Goal: Task Accomplishment & Management: Manage account settings

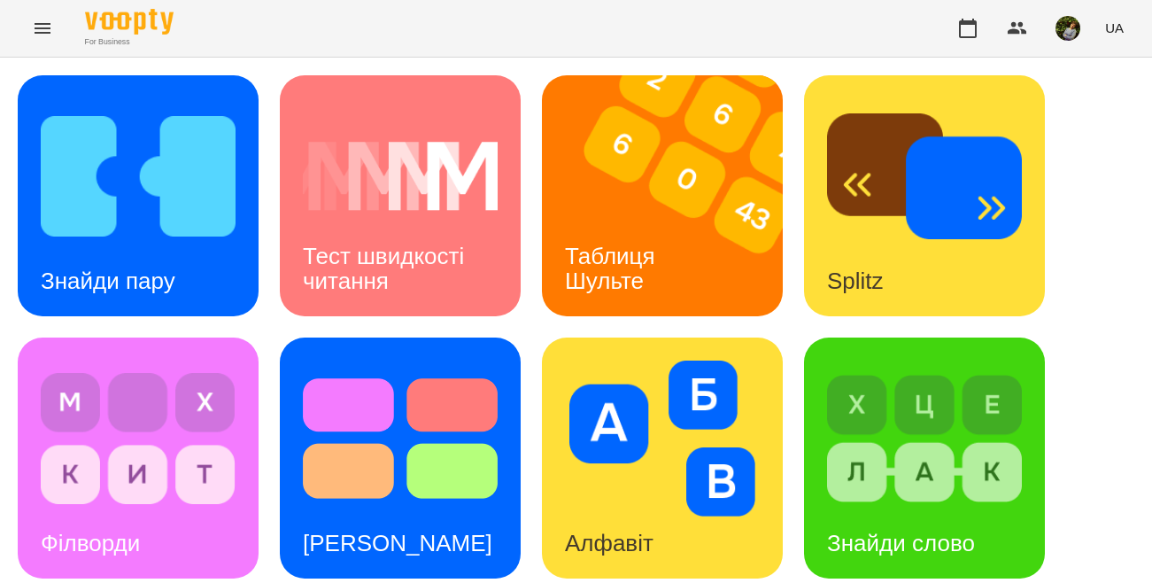
click at [48, 24] on icon "Menu" at bounding box center [43, 28] width 16 height 11
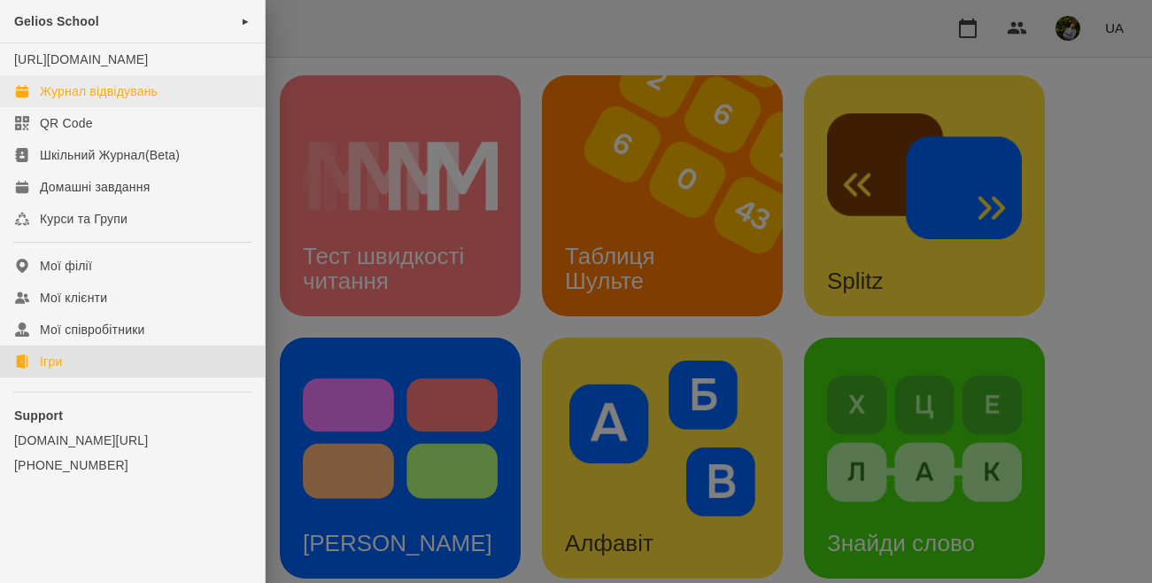
click at [98, 100] on div "Журнал відвідувань" at bounding box center [99, 91] width 118 height 18
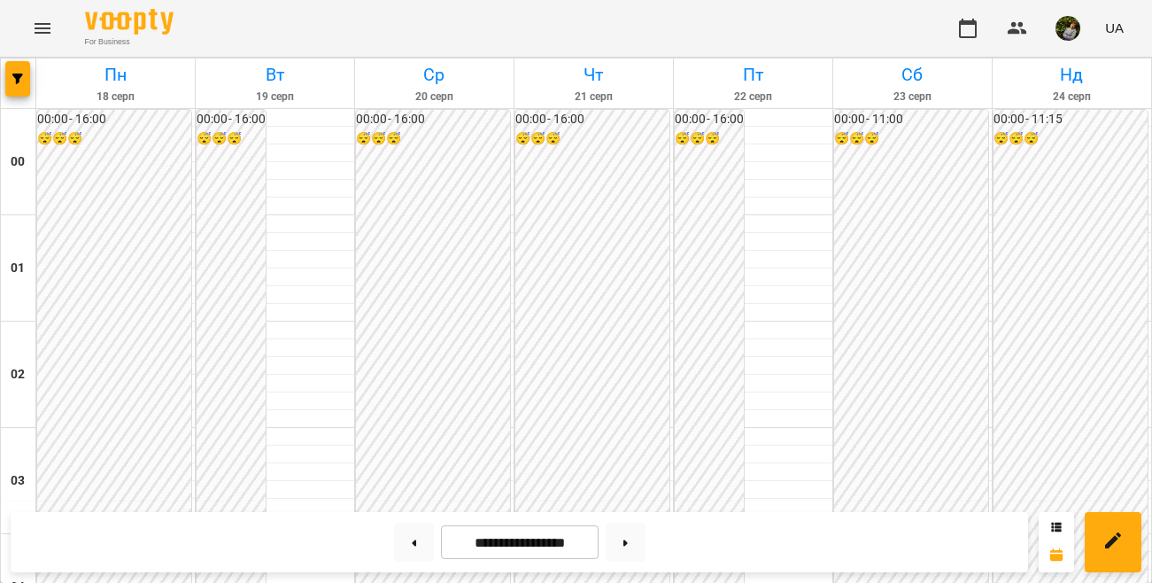
scroll to position [1879, 0]
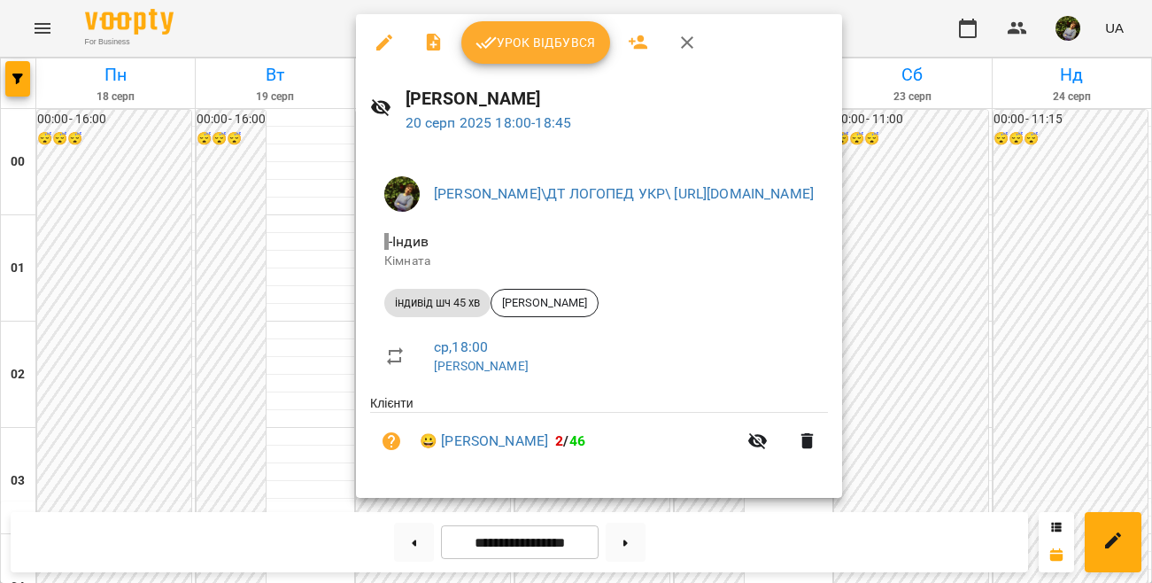
click at [564, 45] on span "Урок відбувся" at bounding box center [535, 42] width 120 height 21
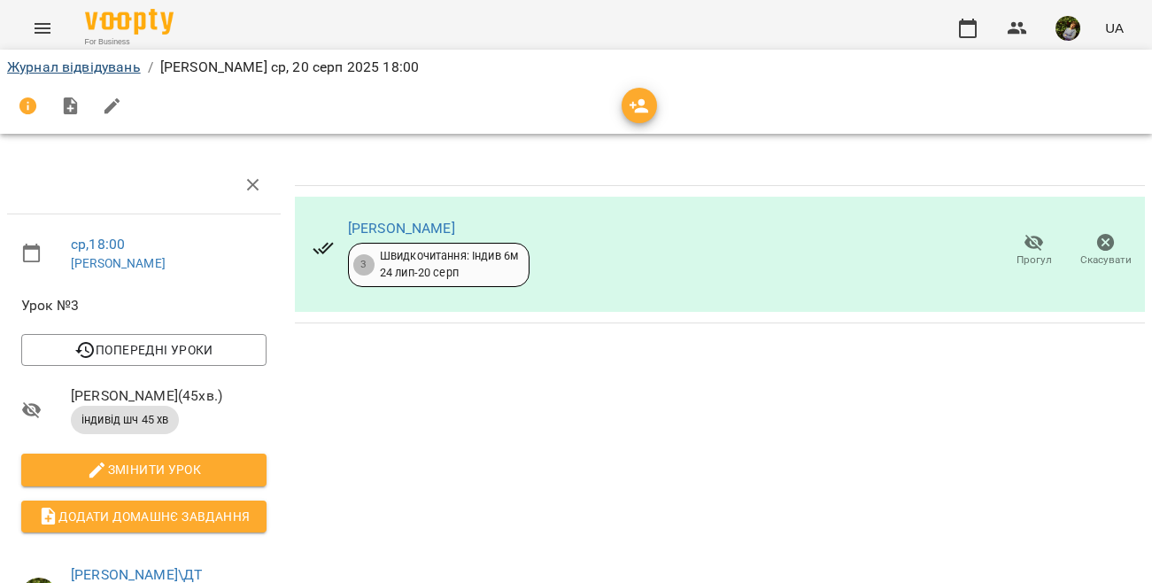
click at [74, 69] on link "Журнал відвідувань" at bounding box center [74, 66] width 134 height 17
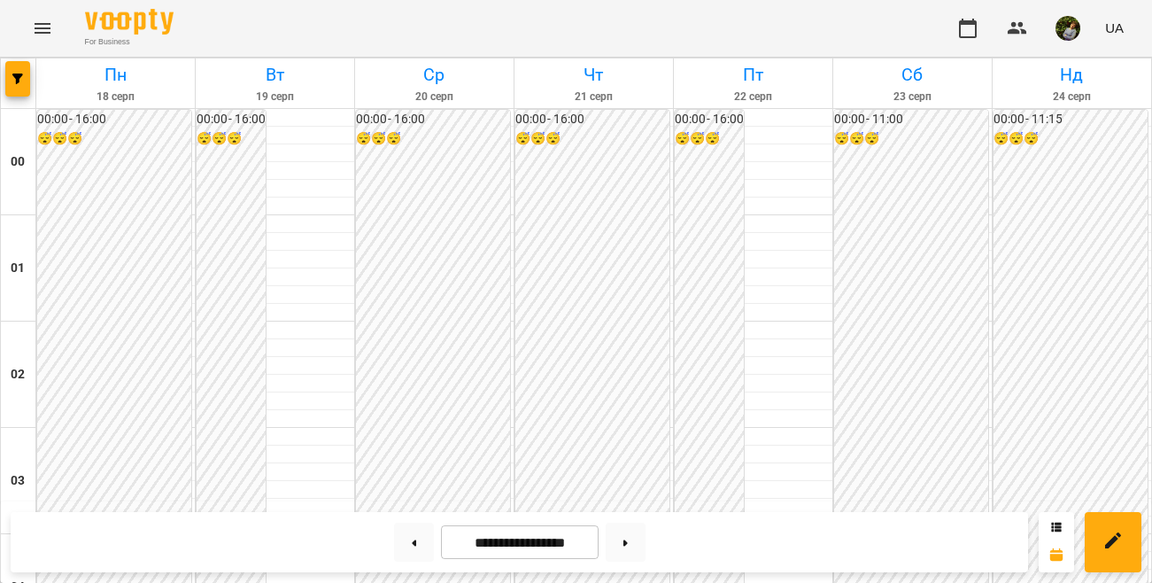
scroll to position [1725, 0]
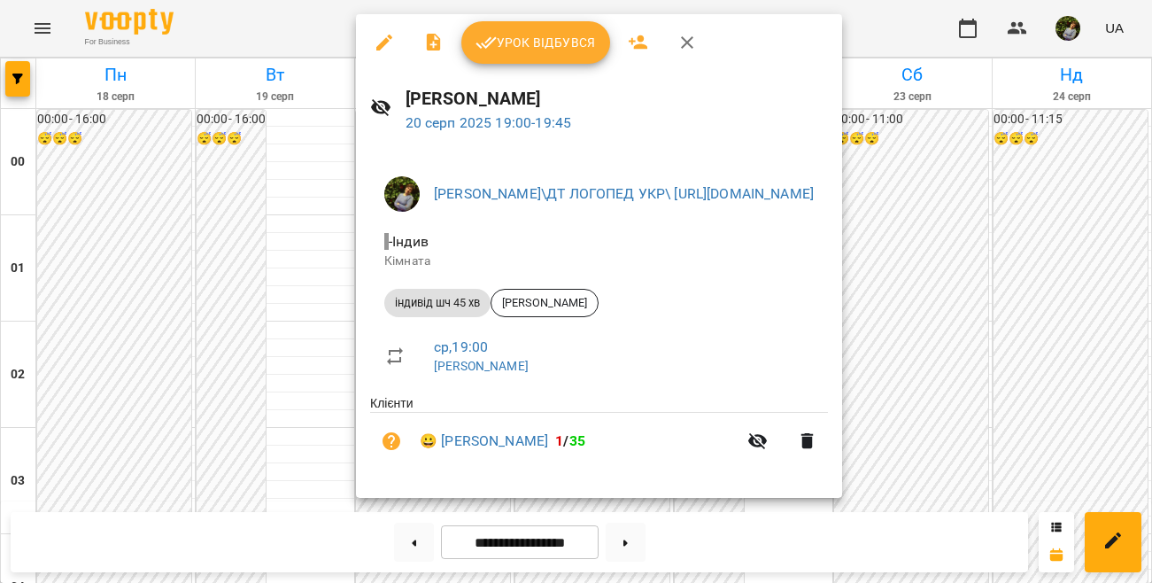
click at [250, 311] on div at bounding box center [576, 291] width 1152 height 583
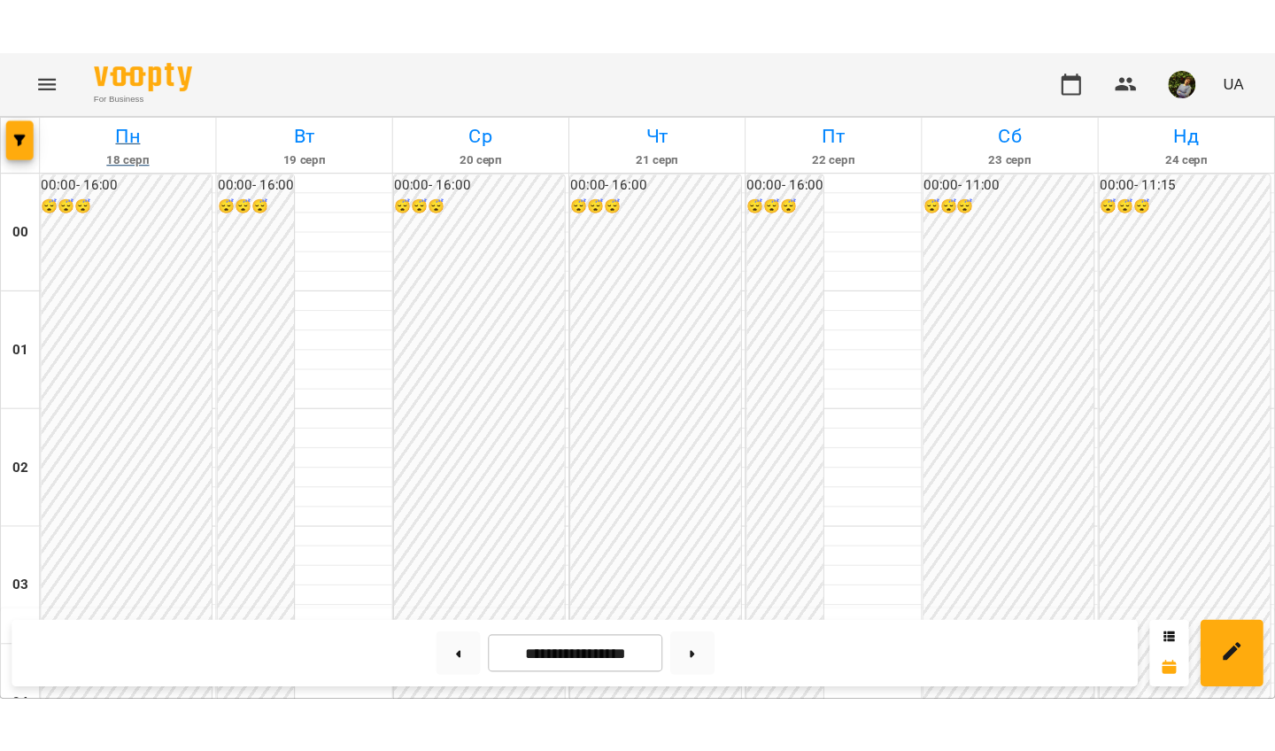
scroll to position [2155, 0]
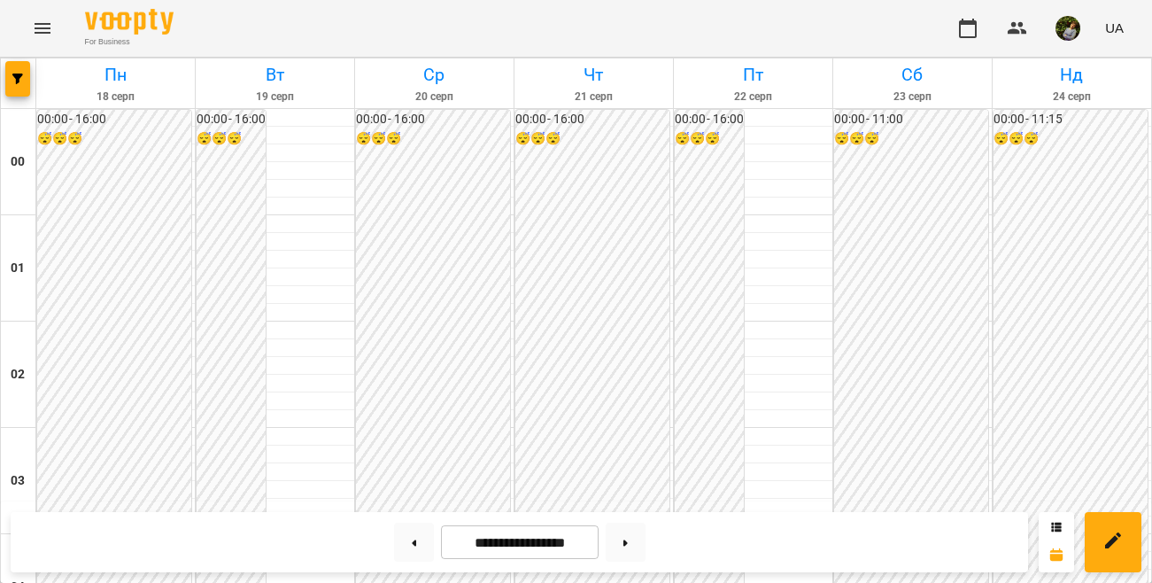
click at [36, 21] on icon "Menu" at bounding box center [42, 28] width 21 height 21
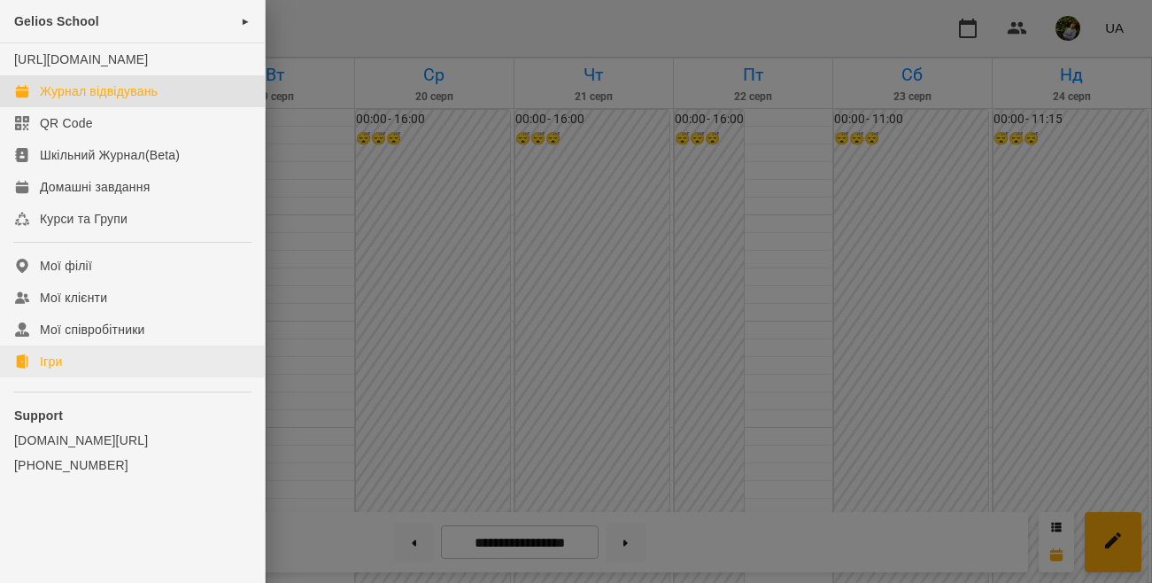
click at [66, 377] on link "Ігри" at bounding box center [132, 361] width 265 height 32
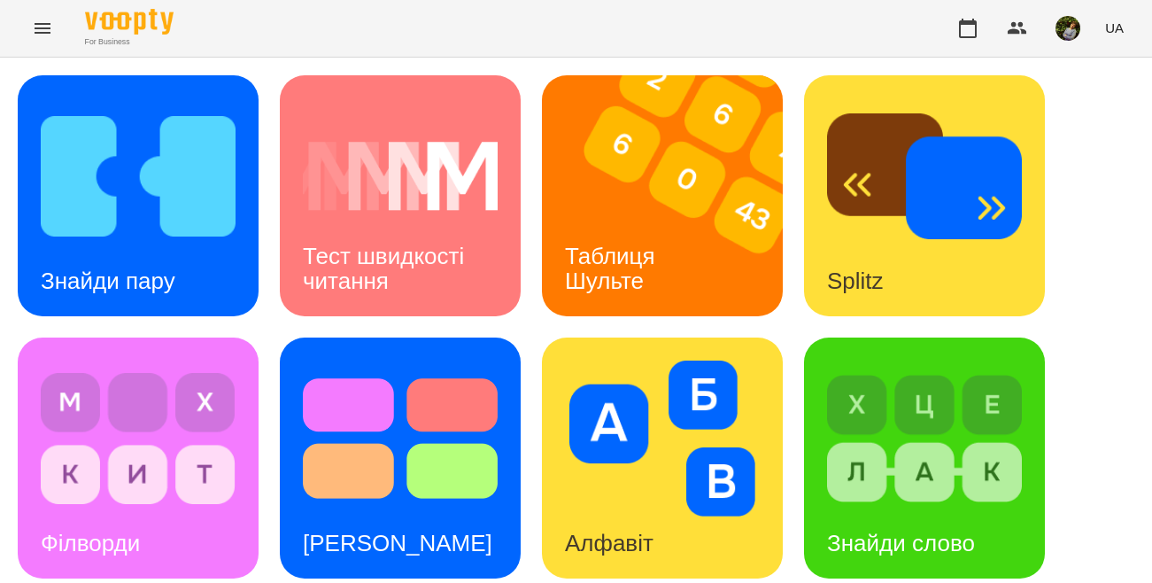
click at [43, 35] on icon "Menu" at bounding box center [42, 28] width 21 height 21
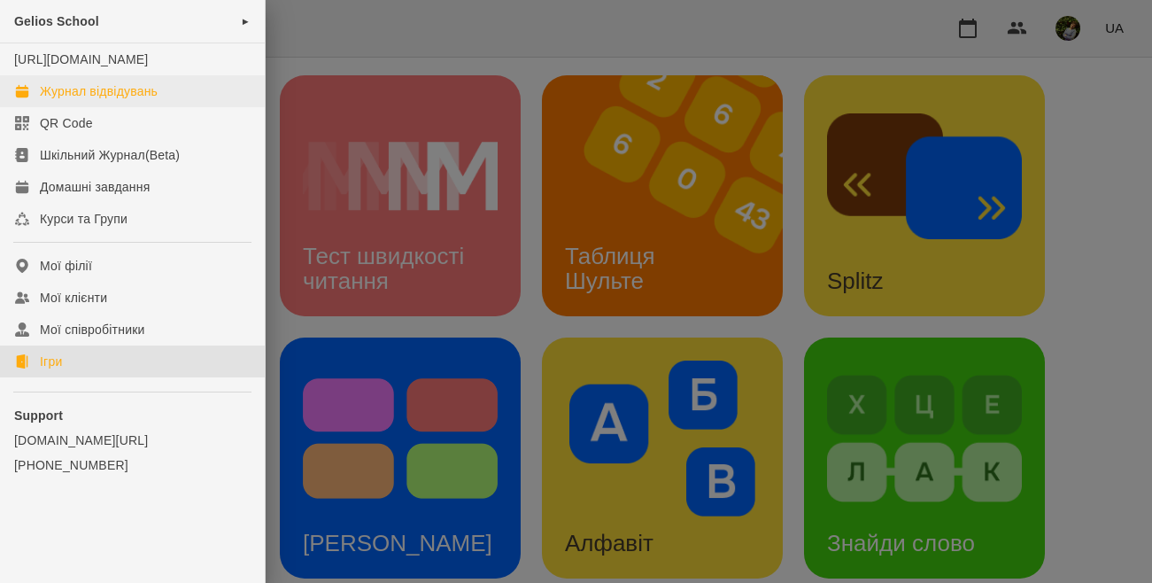
click at [96, 100] on div "Журнал відвідувань" at bounding box center [99, 91] width 118 height 18
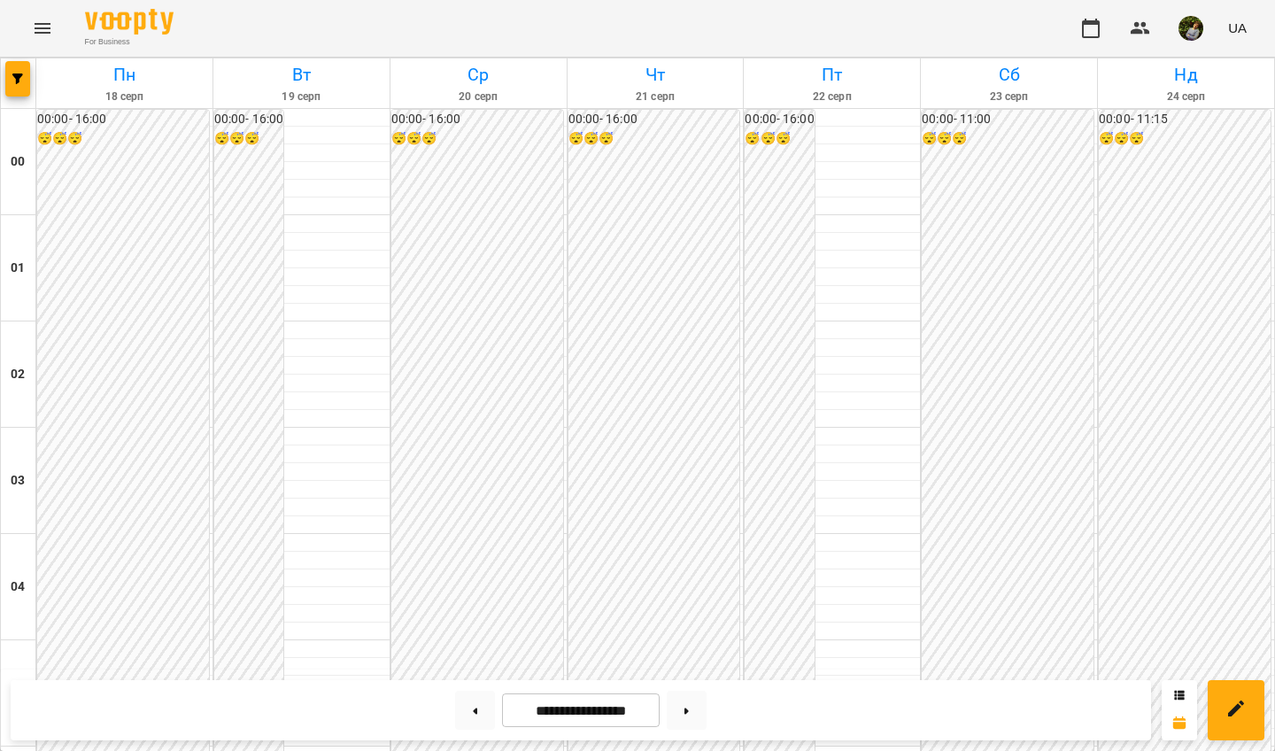
scroll to position [1734, 0]
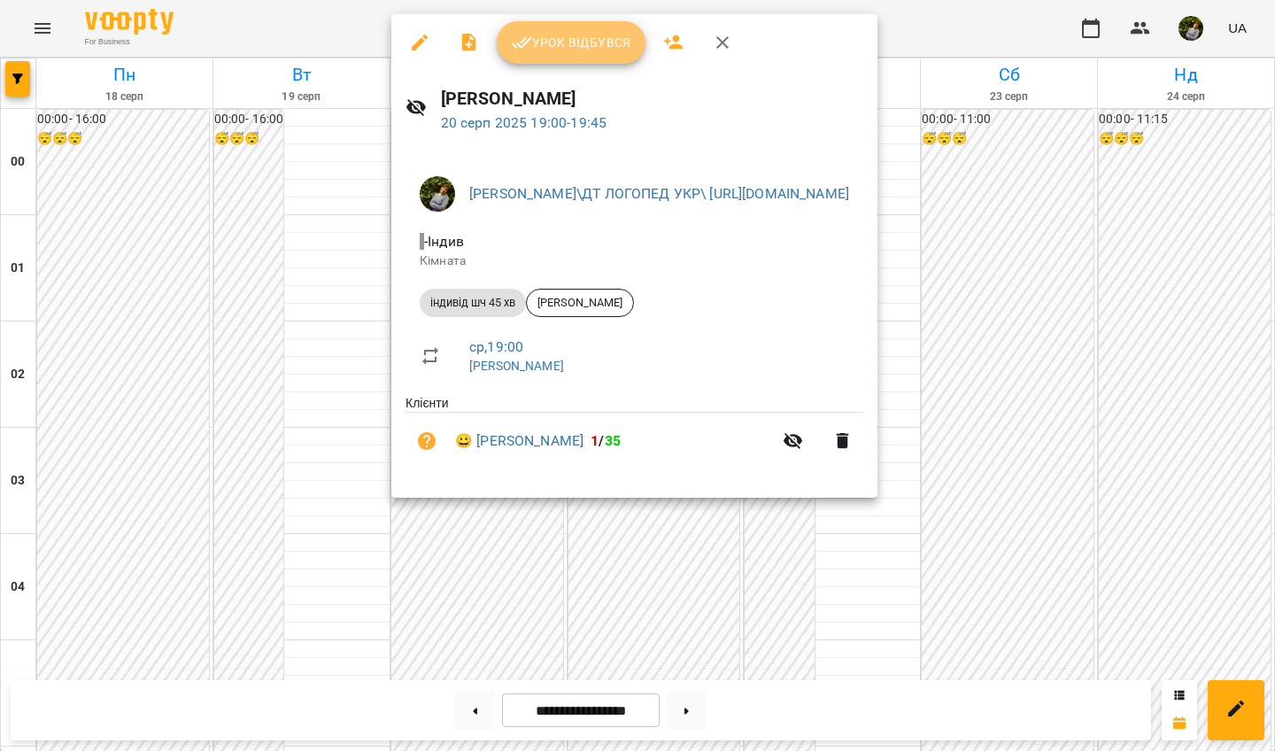
click at [609, 37] on span "Урок відбувся" at bounding box center [571, 42] width 120 height 21
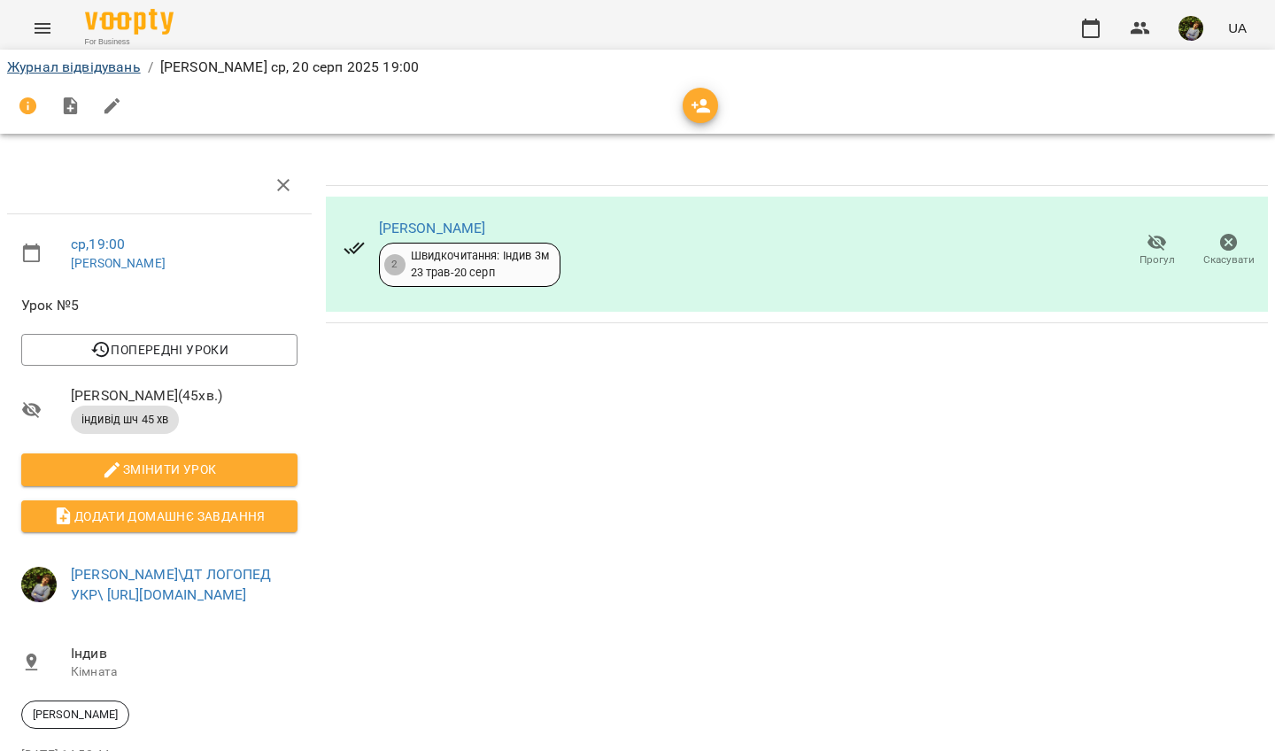
click at [91, 70] on link "Журнал відвідувань" at bounding box center [74, 66] width 134 height 17
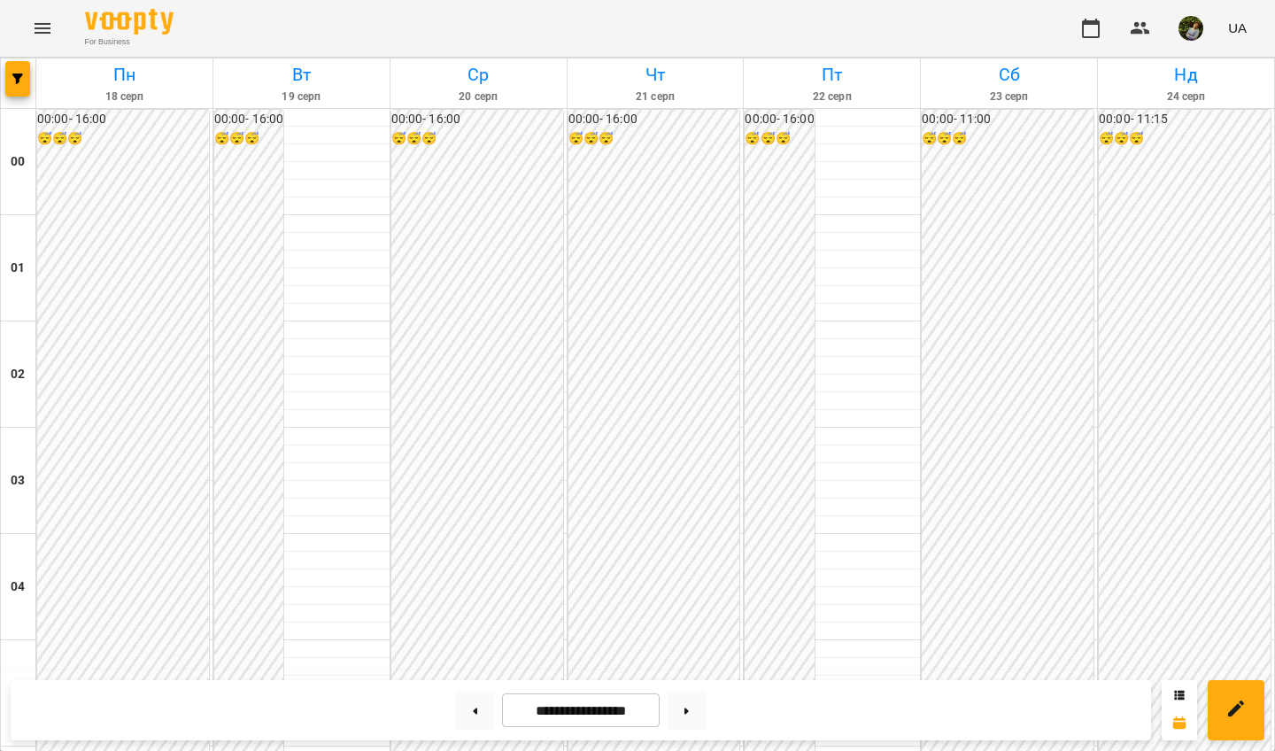
scroll to position [1761, 0]
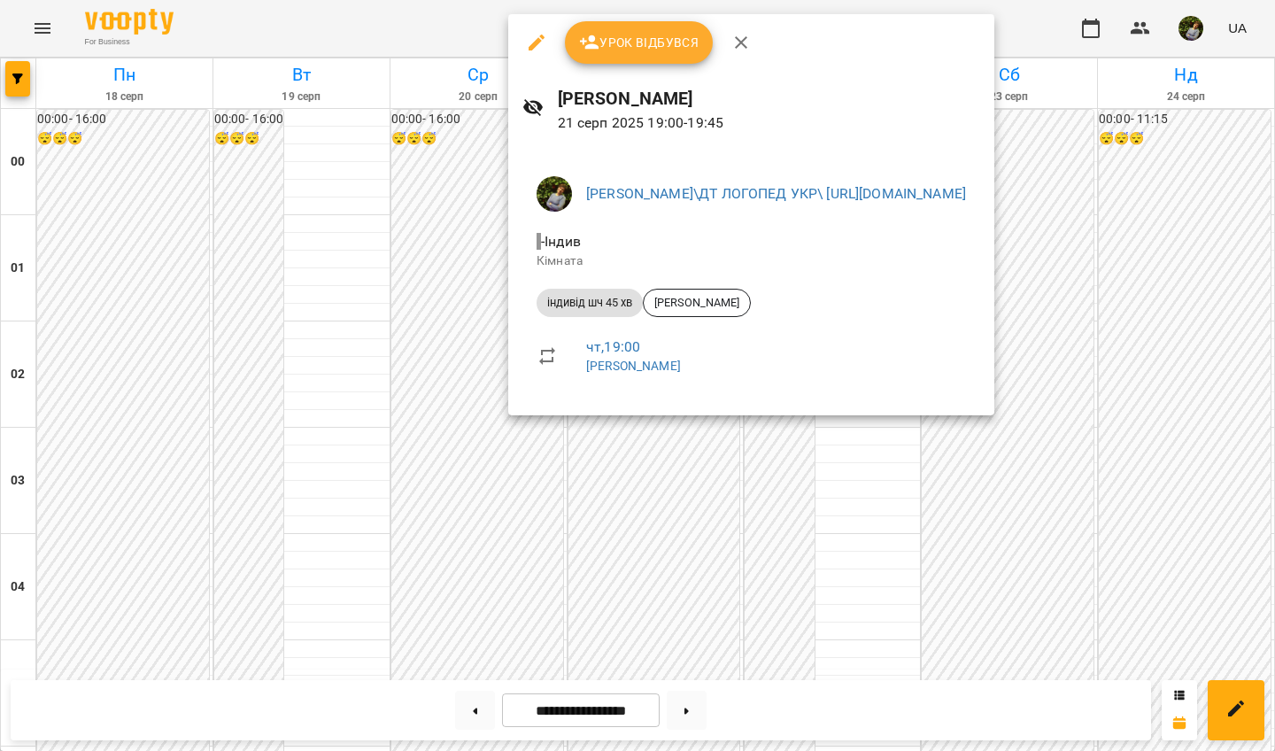
click at [262, 311] on div at bounding box center [637, 375] width 1275 height 751
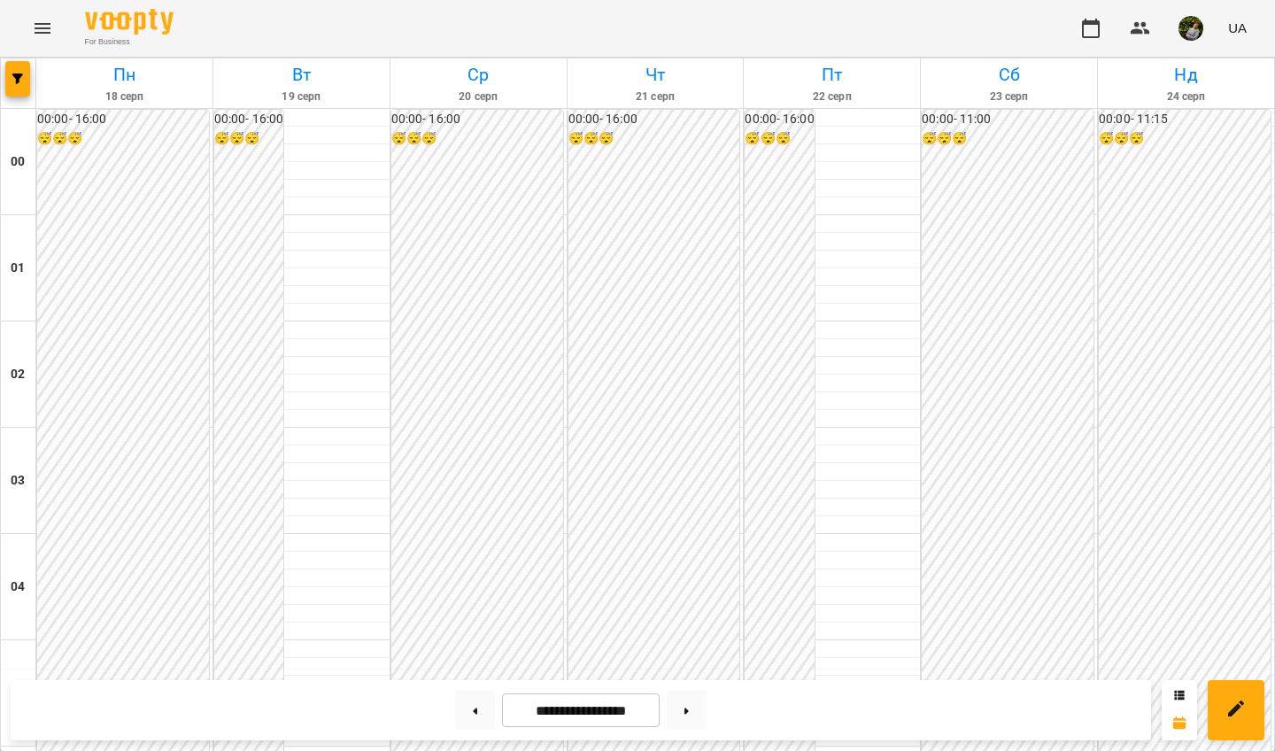
scroll to position [1987, 0]
